Goal: Register for event/course

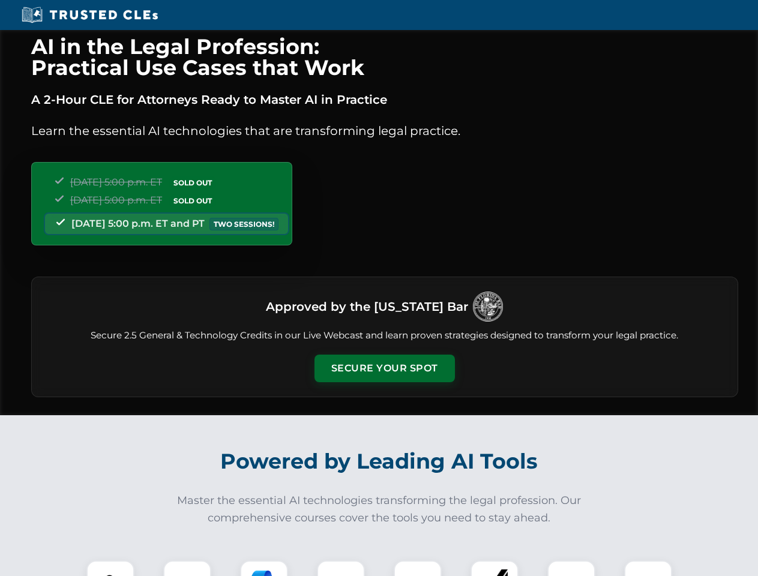
click at [384, 368] on button "Secure Your Spot" at bounding box center [384, 369] width 140 height 28
click at [110, 568] on img at bounding box center [110, 584] width 35 height 35
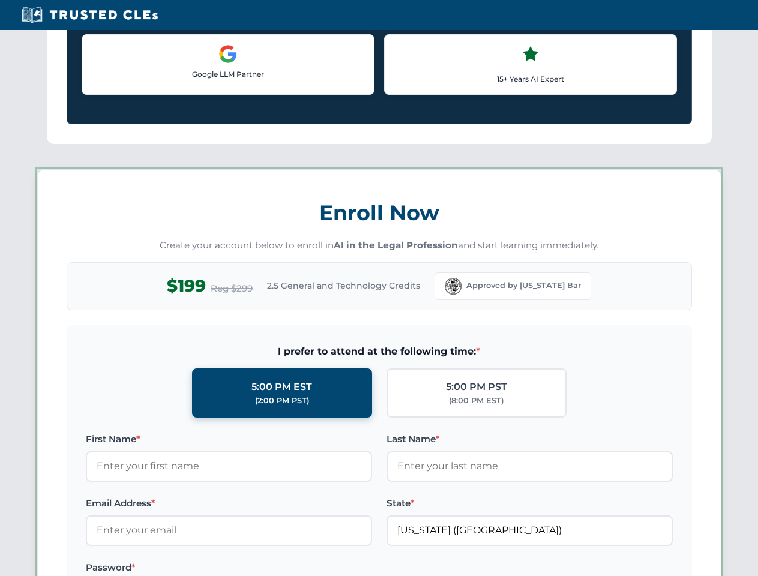
click at [264, 568] on label "Password *" at bounding box center [229, 568] width 286 height 14
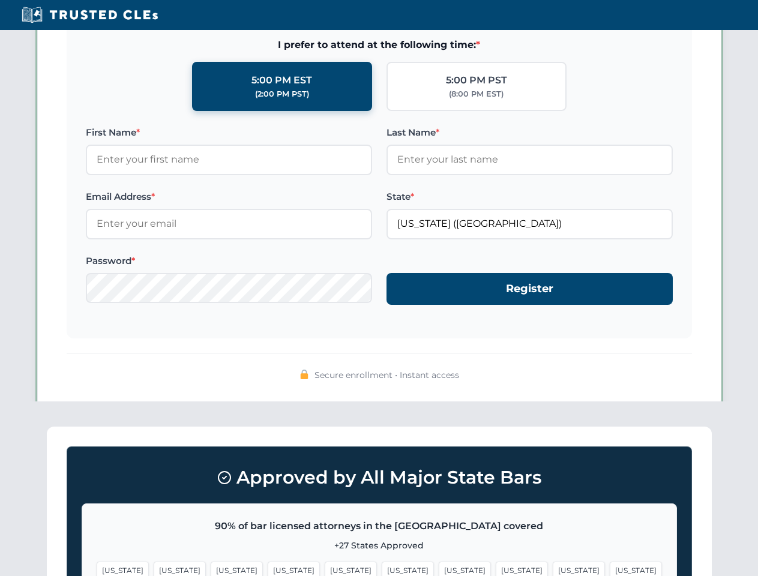
click at [553, 568] on span "[US_STATE]" at bounding box center [579, 570] width 52 height 17
